Goal: Complete application form: Complete application form

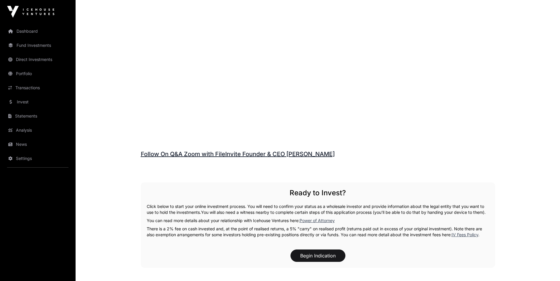
scroll to position [856, 0]
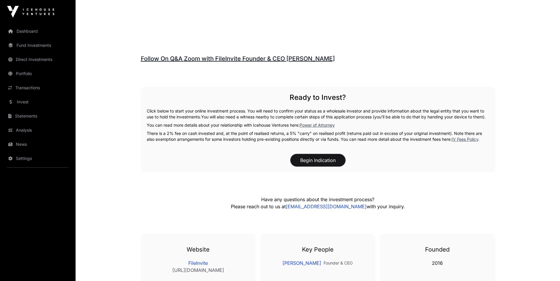
click at [321, 167] on button "Begin Indication" at bounding box center [317, 160] width 55 height 12
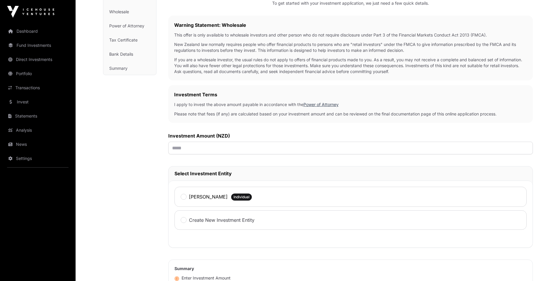
scroll to position [89, 0]
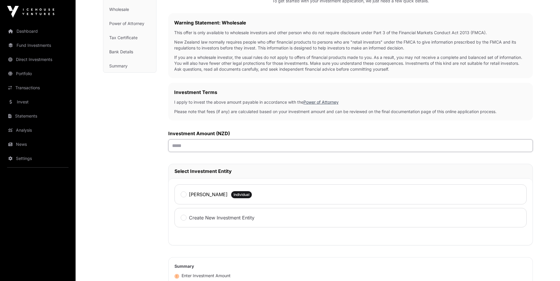
click at [250, 148] on input "text" at bounding box center [350, 146] width 364 height 13
type input "******"
click at [205, 192] on div "[PERSON_NAME]" at bounding box center [204, 195] width 47 height 8
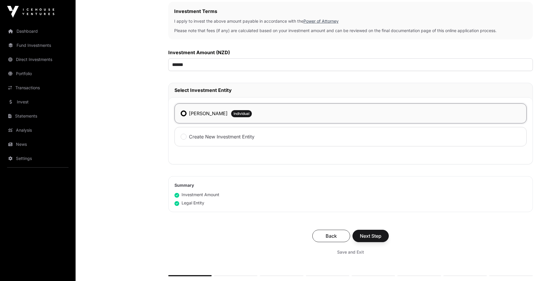
scroll to position [177, 0]
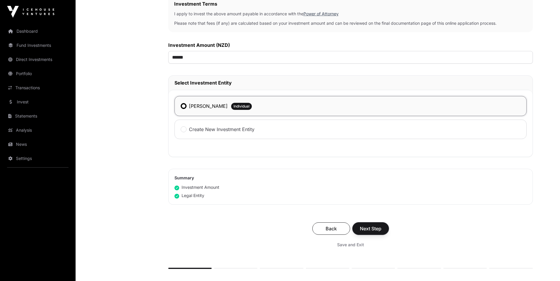
click at [370, 228] on span "Next Step" at bounding box center [371, 228] width 22 height 7
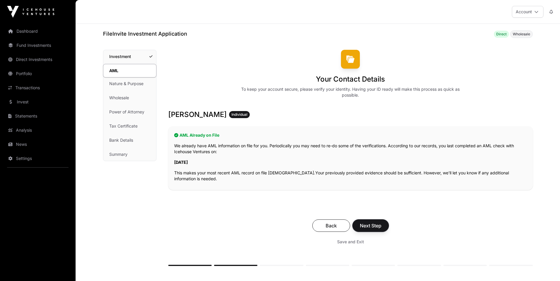
click at [370, 228] on span "Next Step" at bounding box center [371, 225] width 22 height 7
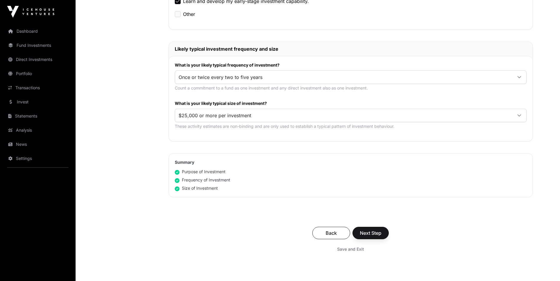
scroll to position [266, 0]
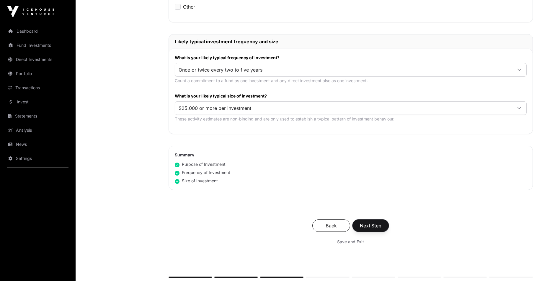
click at [371, 228] on span "Next Step" at bounding box center [371, 225] width 22 height 7
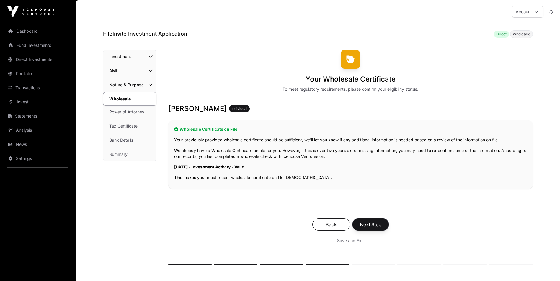
click at [371, 228] on button "Next Step" at bounding box center [370, 225] width 36 height 12
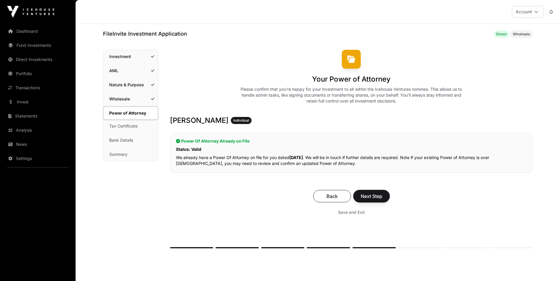
click at [378, 195] on span "Next Step" at bounding box center [372, 196] width 22 height 7
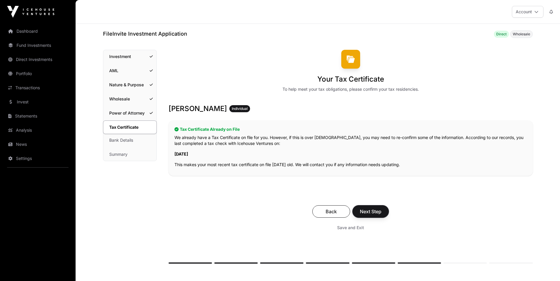
click at [377, 214] on span "Next Step" at bounding box center [371, 211] width 22 height 7
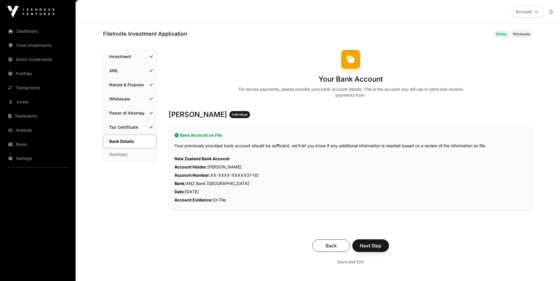
click at [373, 244] on span "Next Step" at bounding box center [371, 246] width 22 height 7
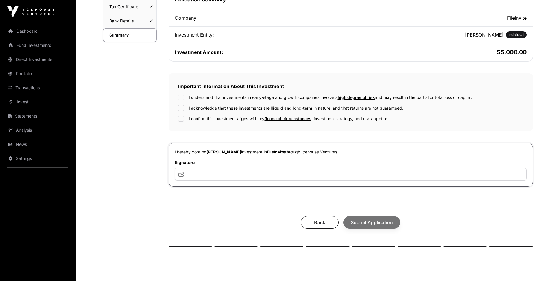
scroll to position [148, 0]
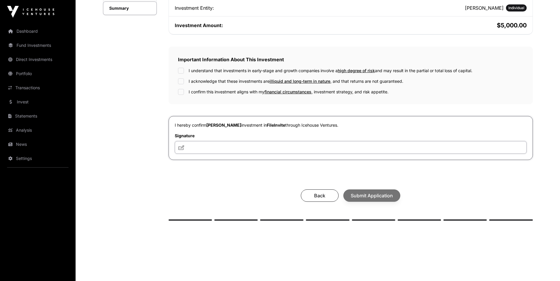
click at [192, 146] on input "text" at bounding box center [351, 147] width 352 height 13
type input "***"
click at [351, 176] on div "Your investment summary Take a moment to check your investment documents and co…" at bounding box center [350, 61] width 364 height 319
click at [372, 197] on div "Back Submit Application" at bounding box center [350, 196] width 352 height 12
click at [361, 194] on span "Submit Application" at bounding box center [371, 195] width 42 height 7
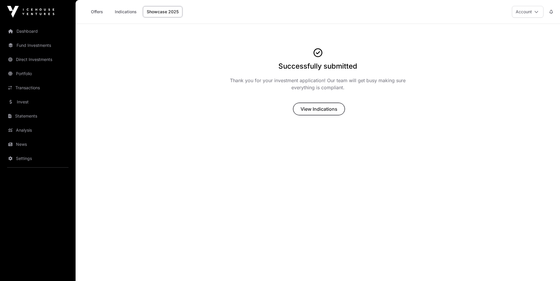
click at [327, 105] on button "View Indications" at bounding box center [319, 109] width 52 height 12
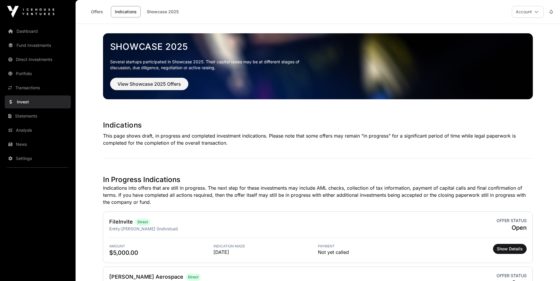
click at [37, 32] on link "Dashboard" at bounding box center [38, 31] width 66 height 13
